Goal: Task Accomplishment & Management: Use online tool/utility

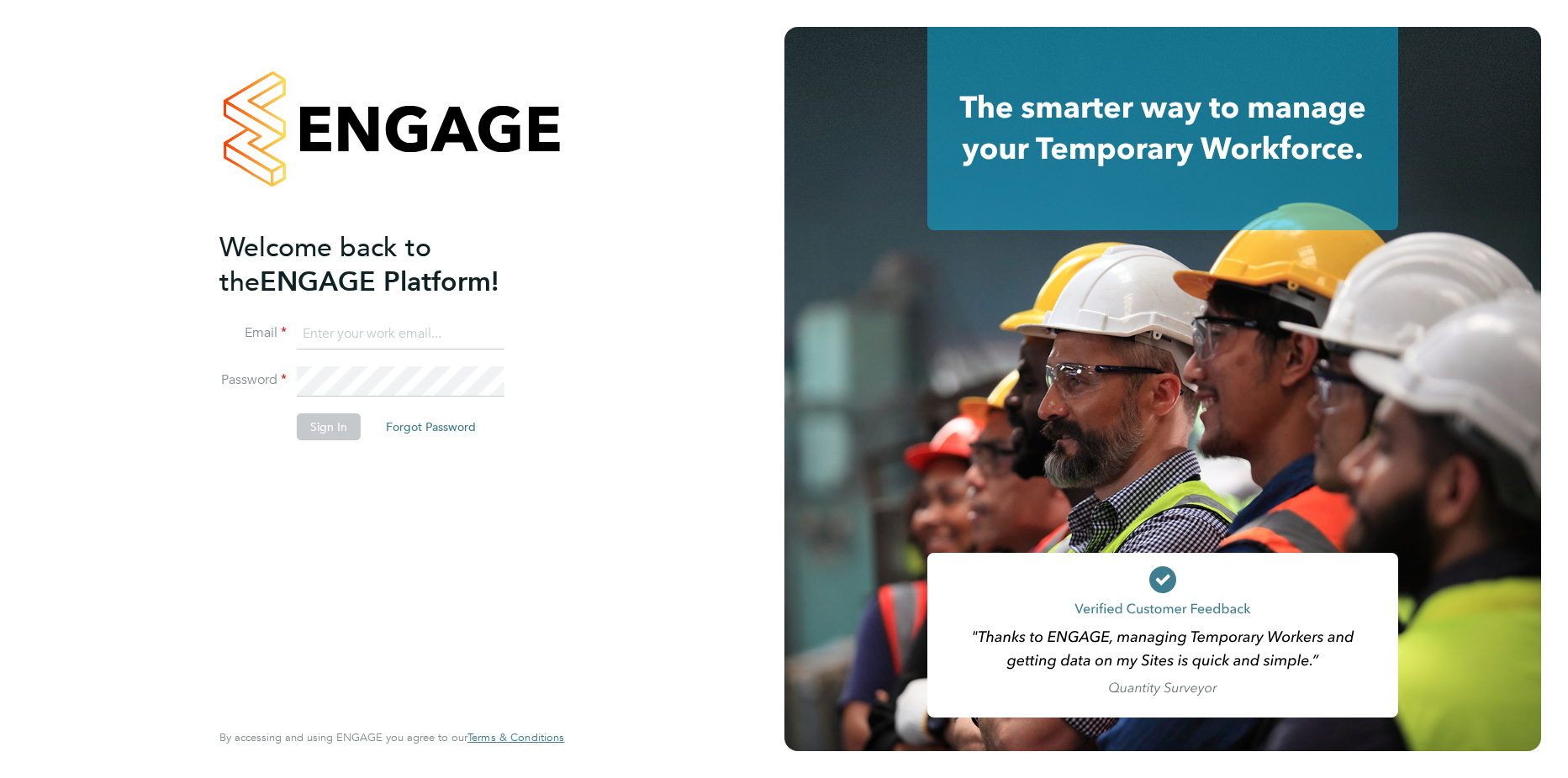
type input "georgev.taylor@vistry.co.uk"
click at [329, 434] on button "Sign In" at bounding box center [328, 427] width 64 height 27
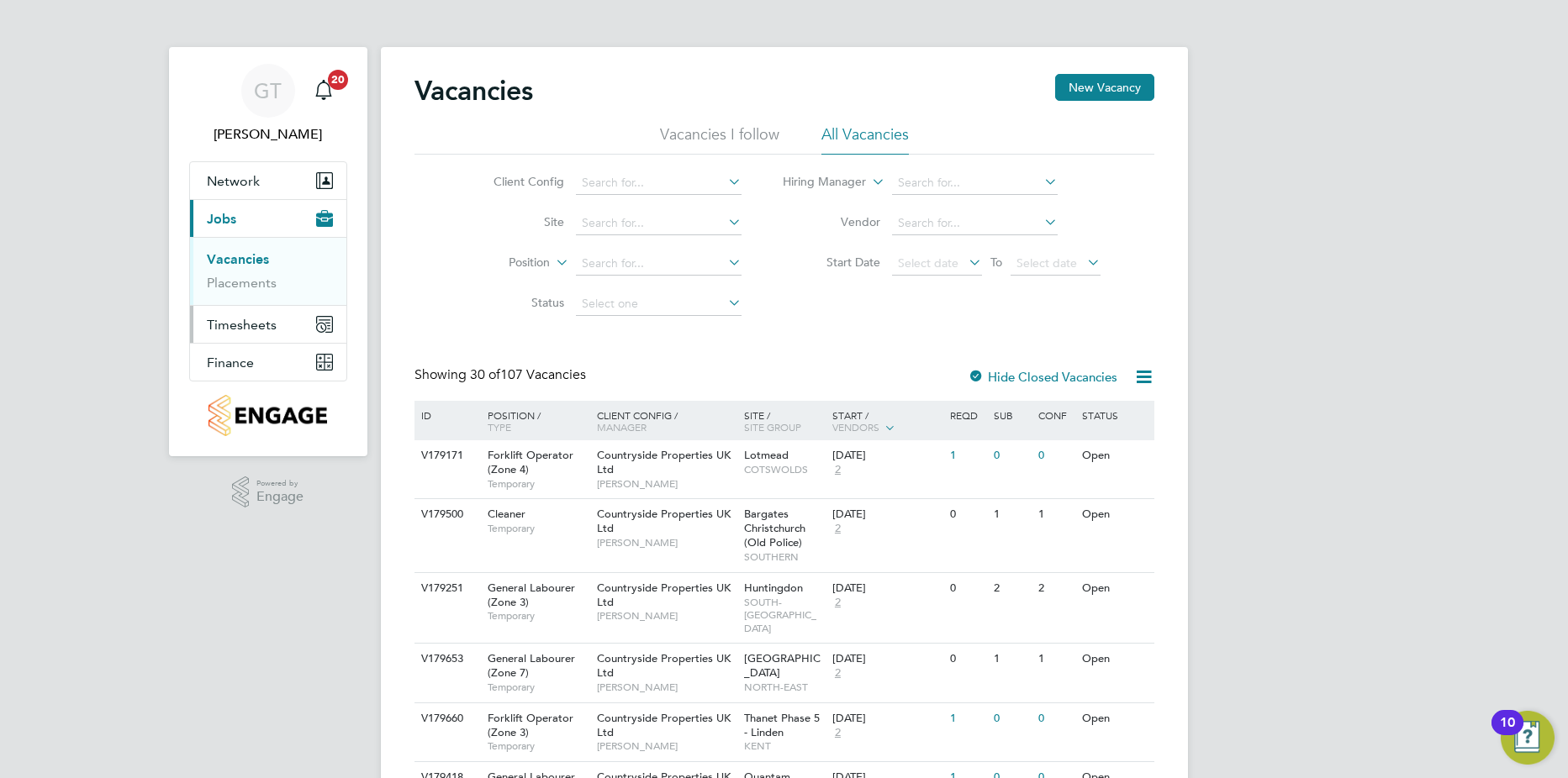
click at [248, 329] on span "Timesheets" at bounding box center [242, 324] width 70 height 16
click at [243, 301] on link "Timesheets" at bounding box center [242, 297] width 70 height 16
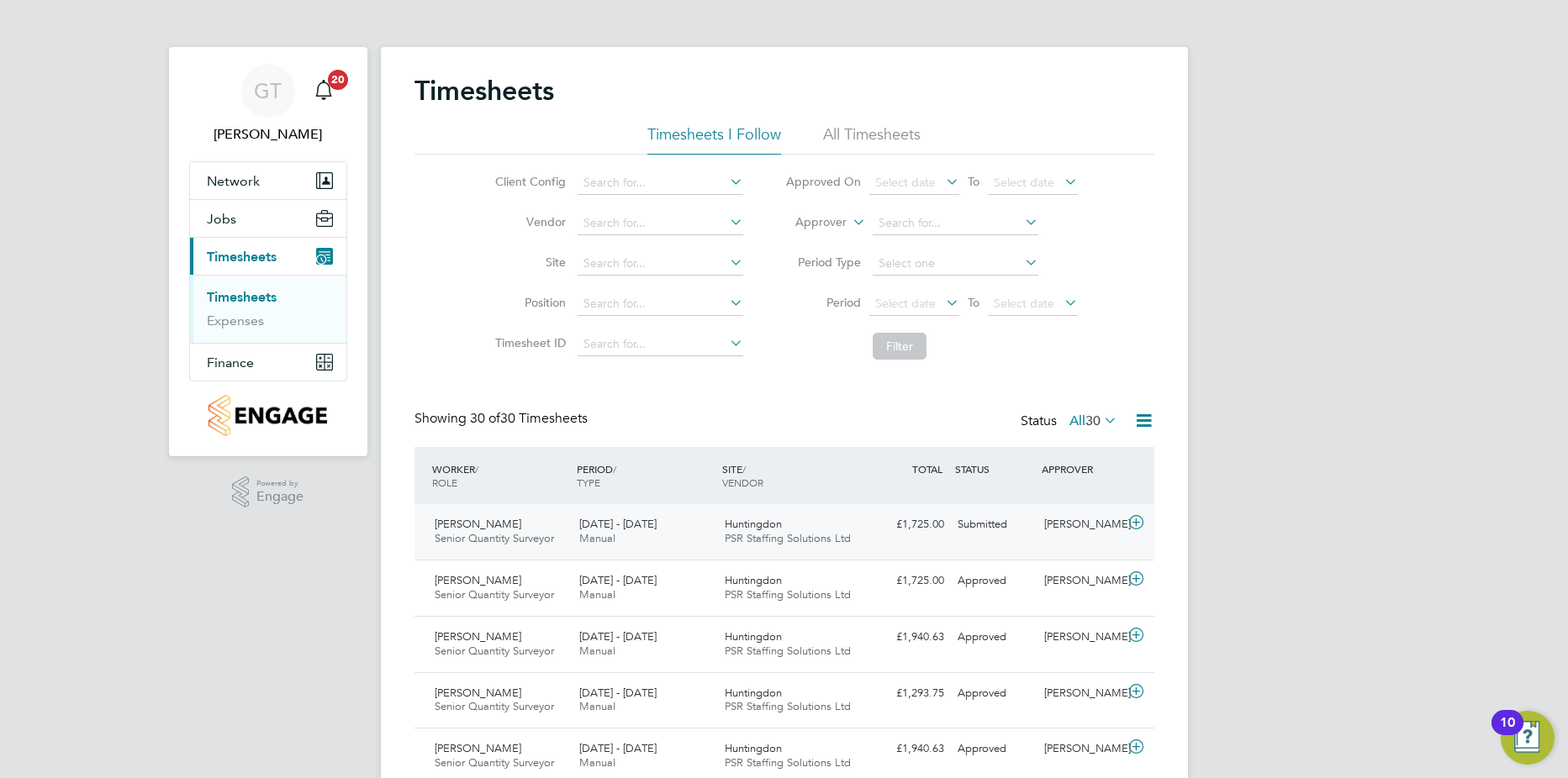
click at [981, 529] on div "Submitted" at bounding box center [994, 525] width 88 height 28
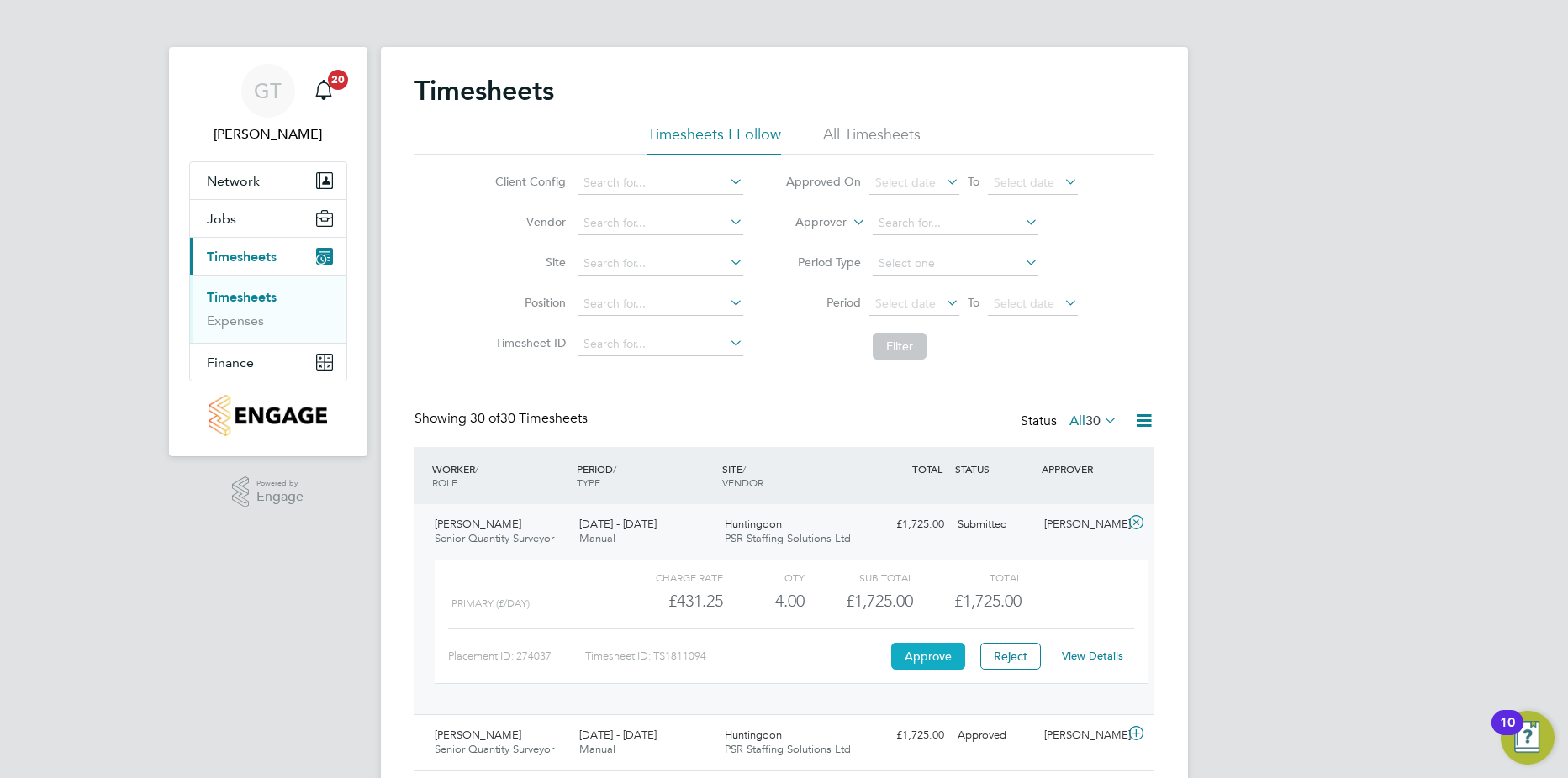
click at [929, 660] on button "Approve" at bounding box center [928, 656] width 74 height 27
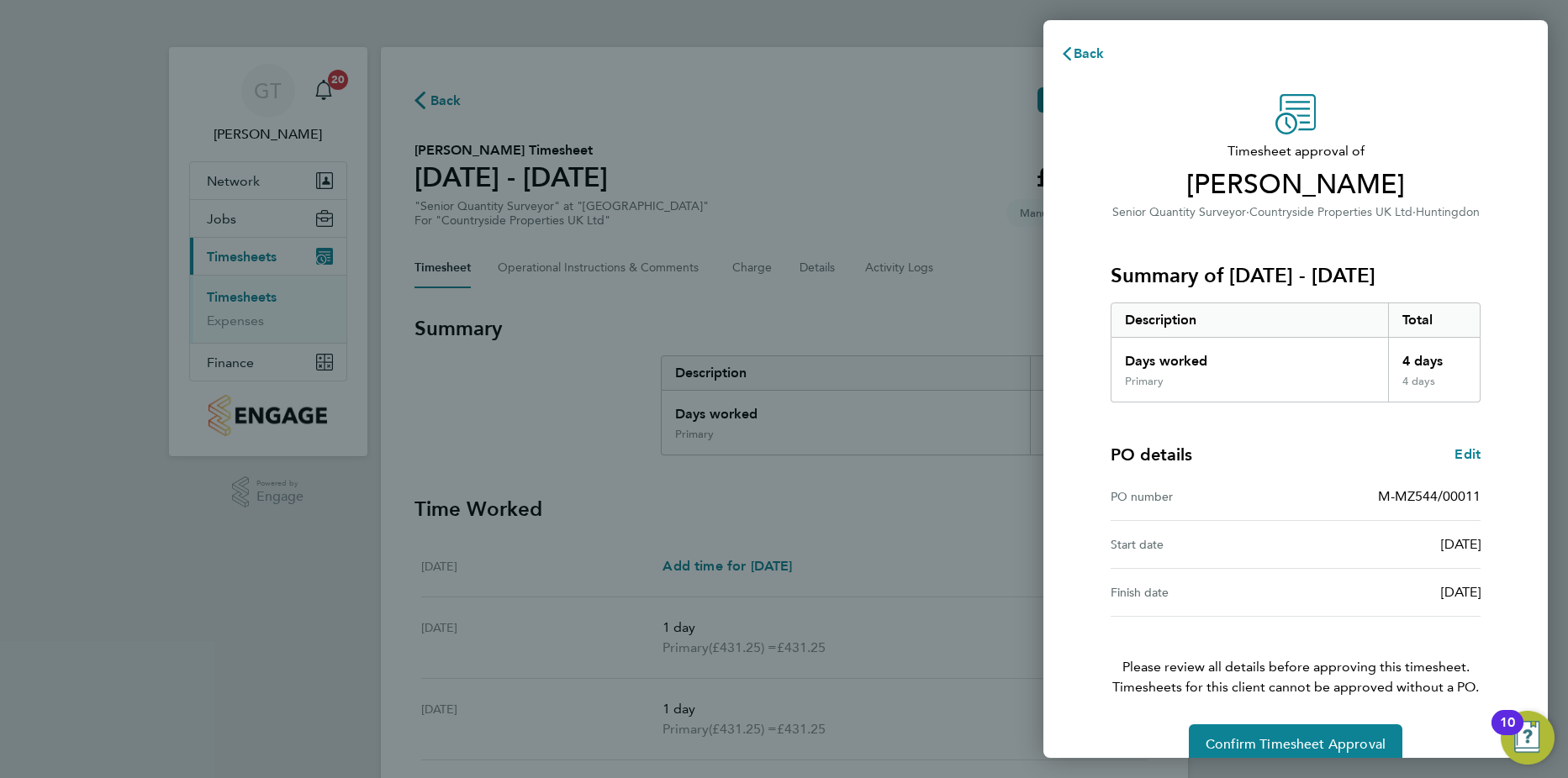
scroll to position [27, 0]
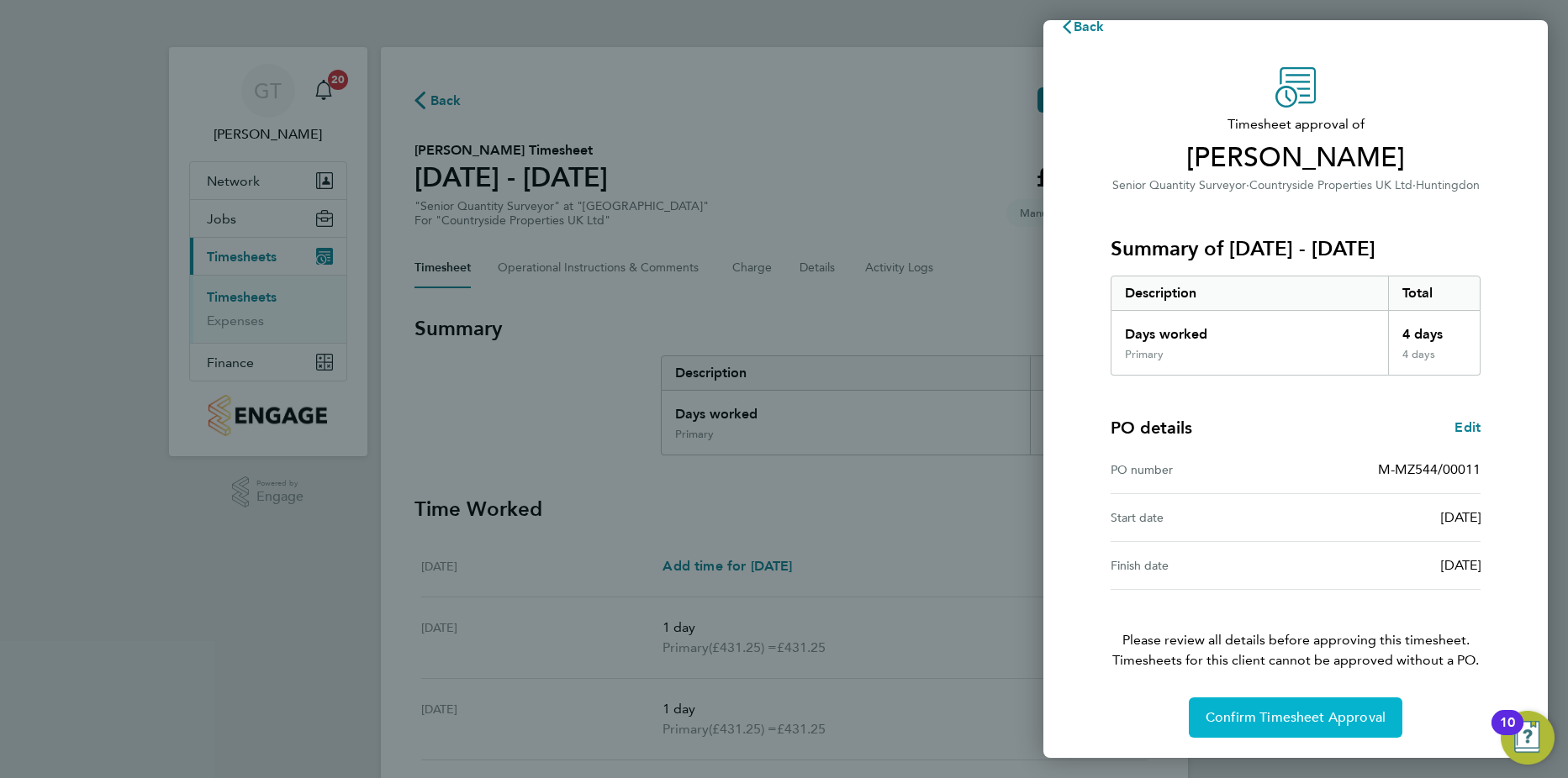
click at [1317, 713] on span "Confirm Timesheet Approval" at bounding box center [1295, 718] width 180 height 17
